Goal: Task Accomplishment & Management: Manage account settings

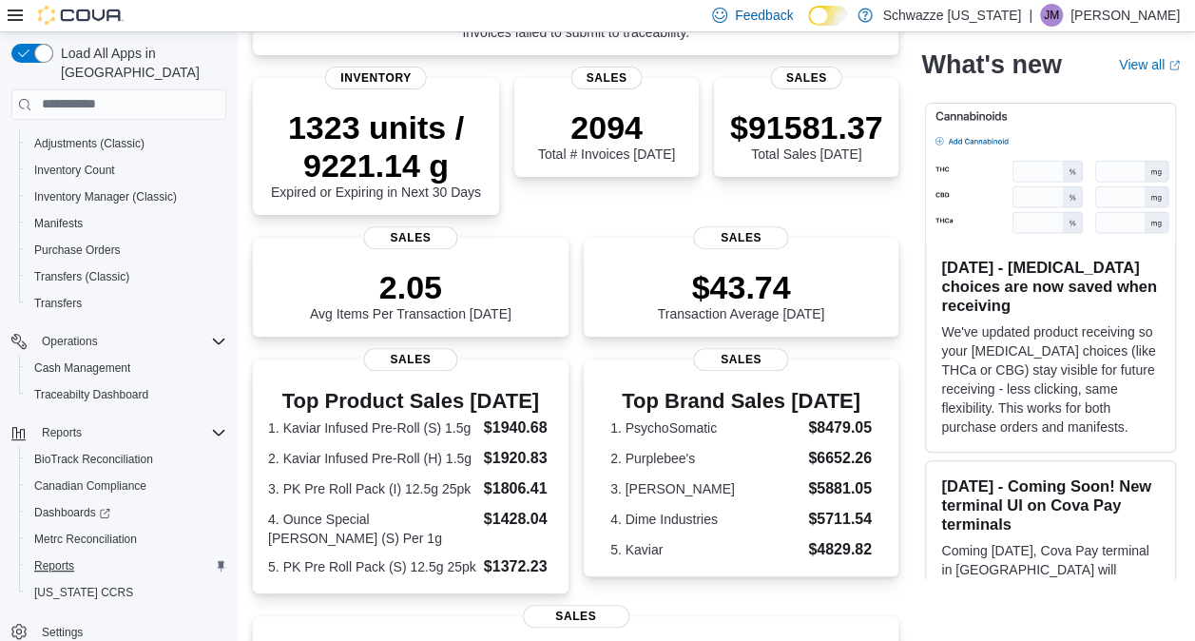
scroll to position [230, 0]
click at [61, 558] on span "Reports" at bounding box center [54, 565] width 40 height 15
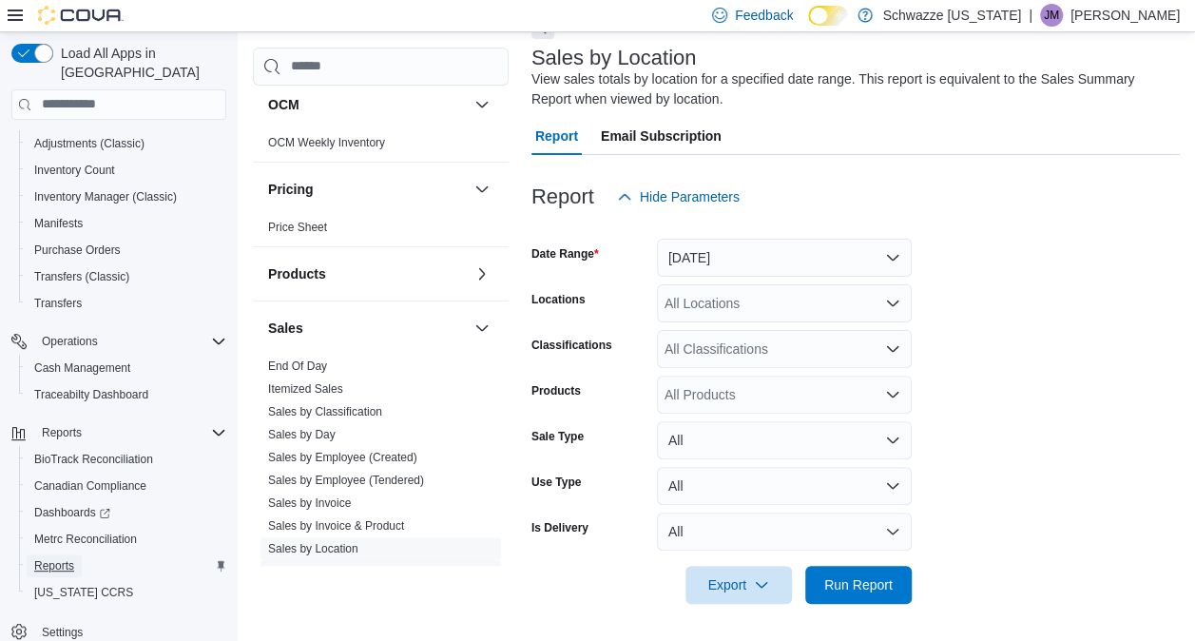
scroll to position [1327, 0]
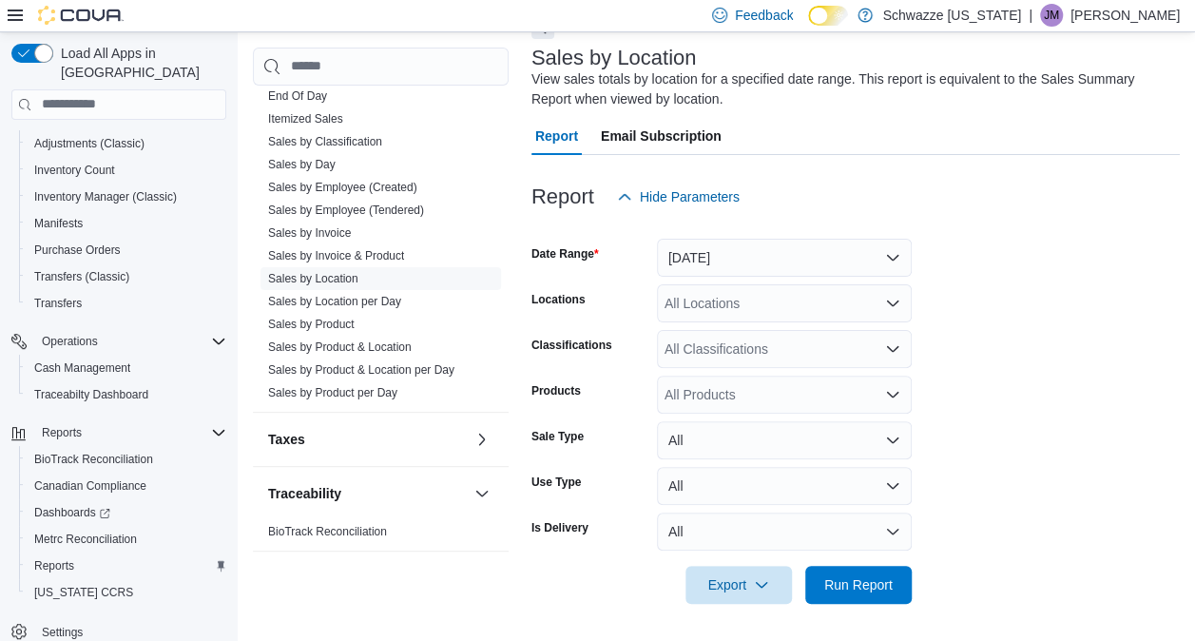
click at [320, 112] on link "Itemized Sales" at bounding box center [305, 118] width 75 height 13
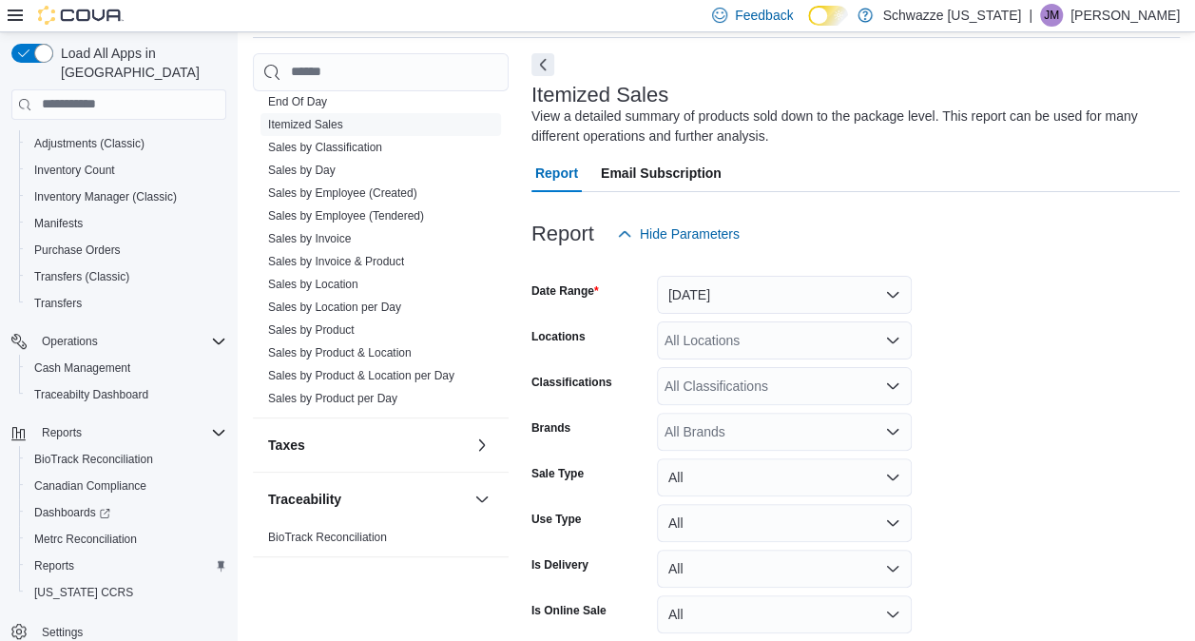
scroll to position [64, 0]
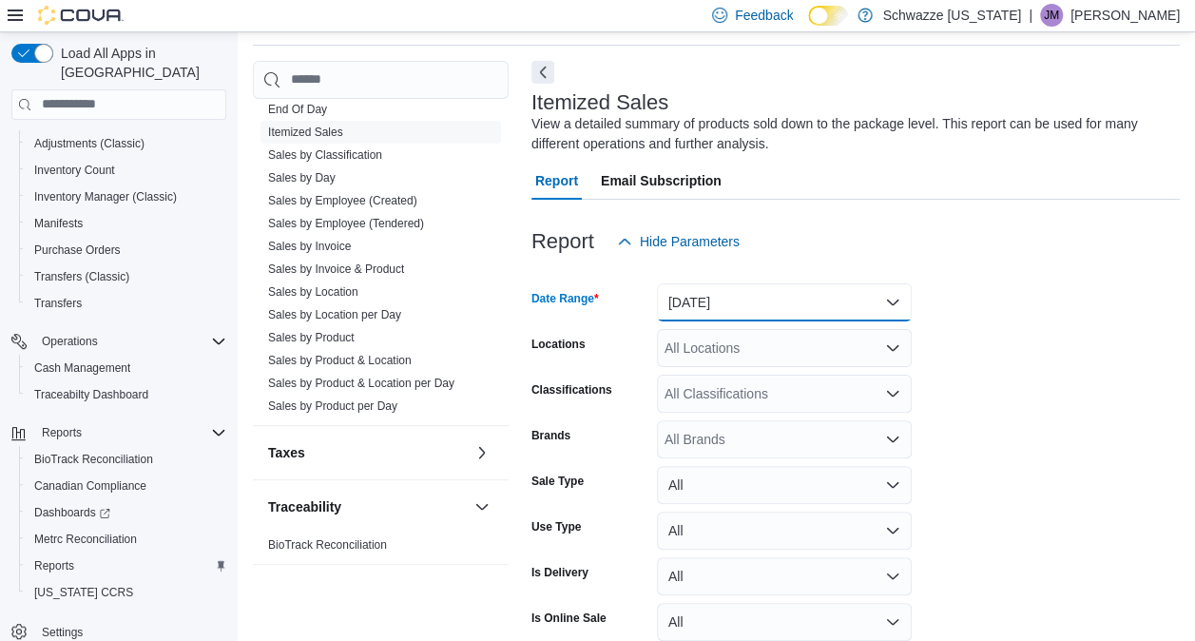
click at [886, 302] on button "[DATE]" at bounding box center [784, 302] width 255 height 38
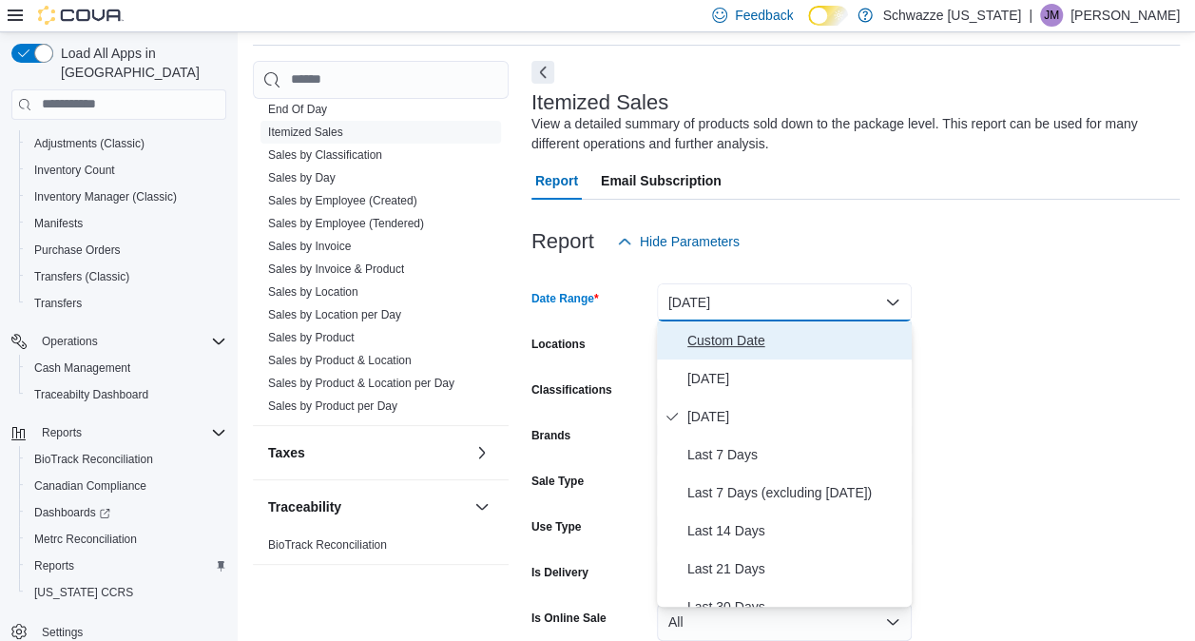
click at [747, 349] on span "Custom Date" at bounding box center [796, 340] width 217 height 23
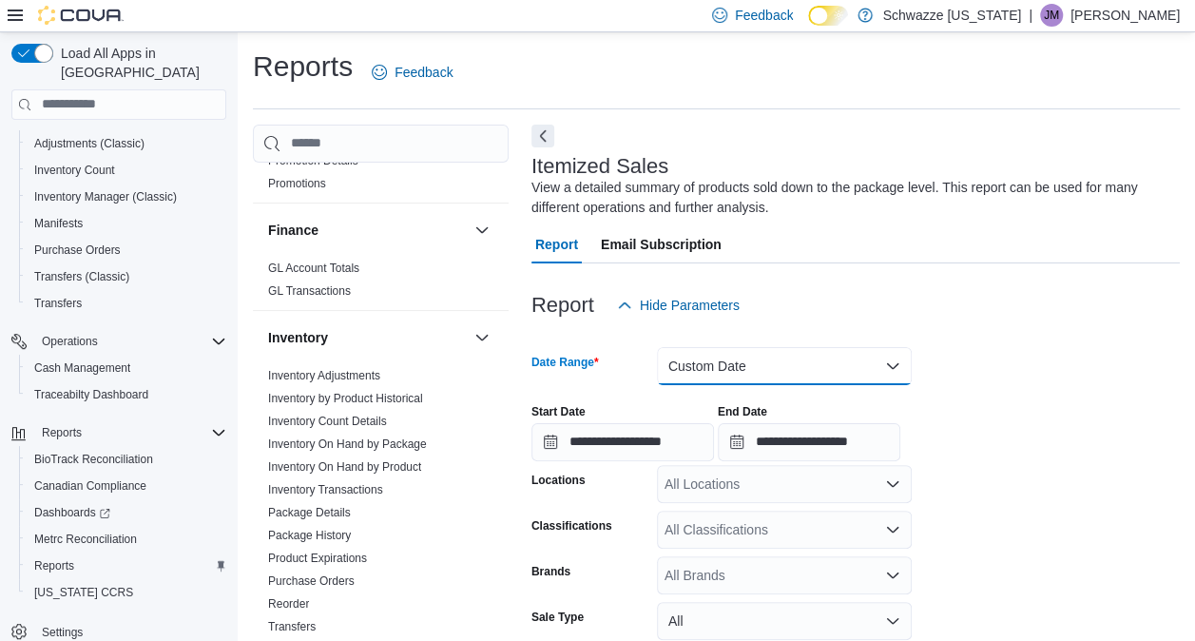
scroll to position [475, 0]
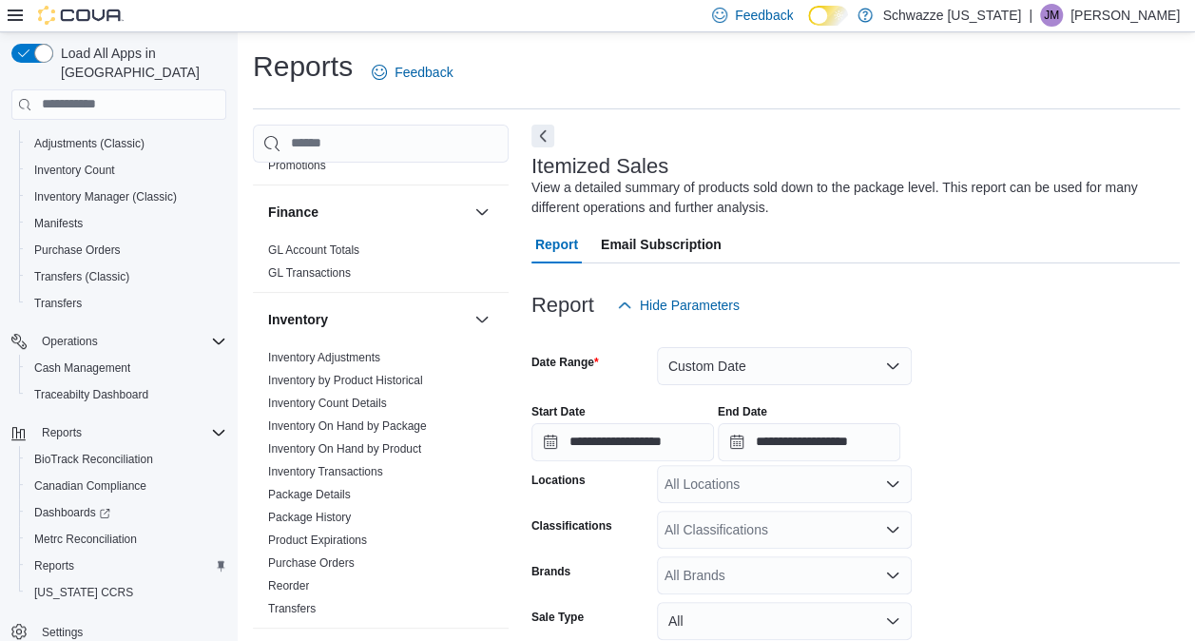
click at [1130, 15] on p "[PERSON_NAME]" at bounding box center [1125, 15] width 109 height 23
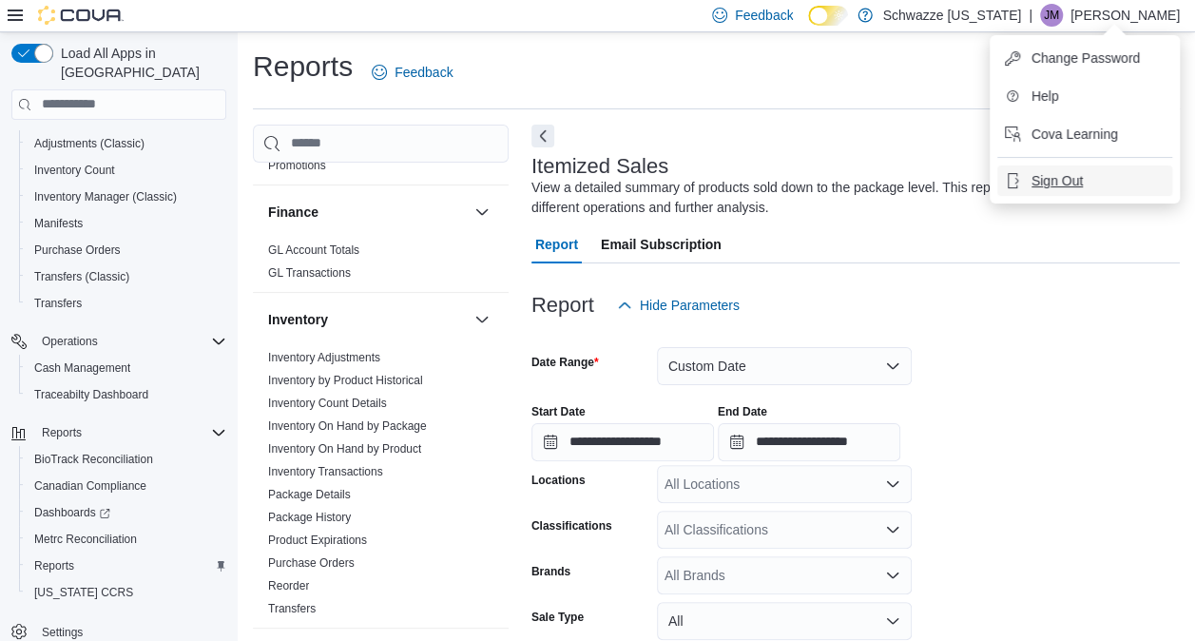
click at [1074, 184] on span "Sign Out" at bounding box center [1057, 180] width 51 height 19
